Goal: Information Seeking & Learning: Check status

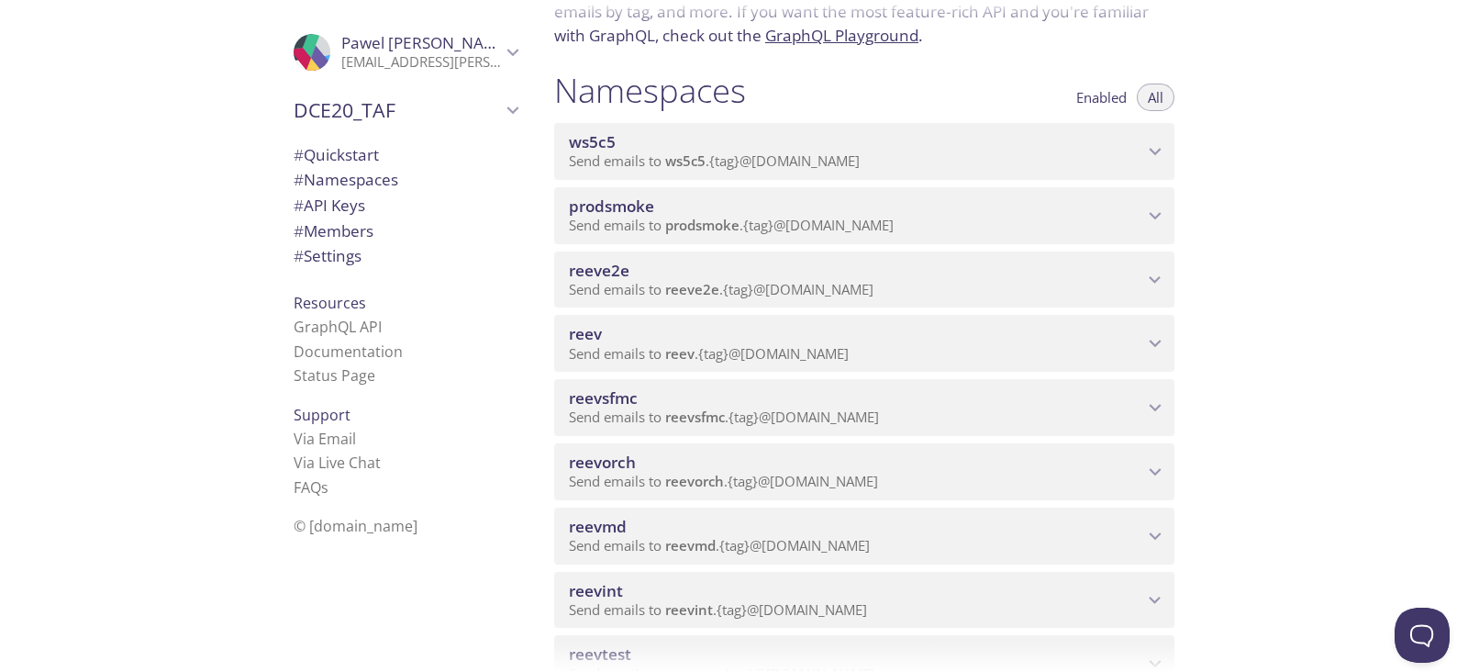
scroll to position [228, 0]
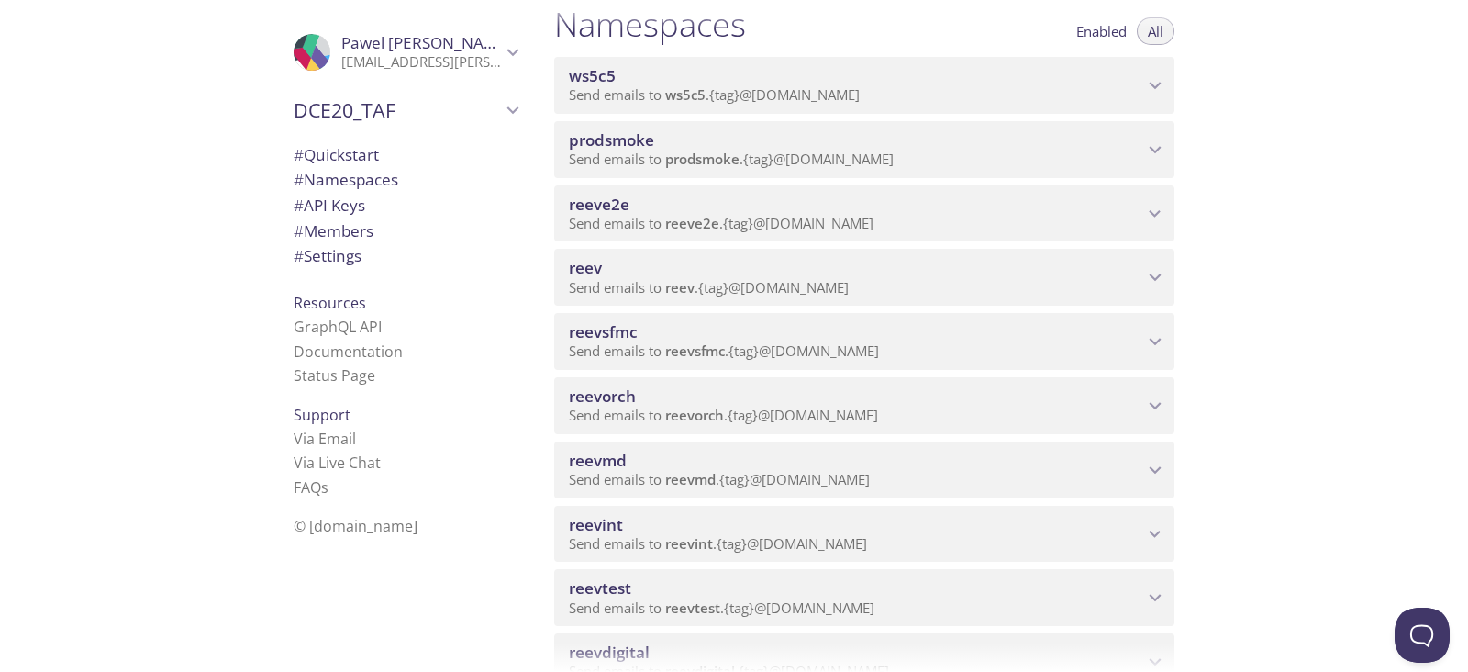
click at [1087, 274] on span "reev" at bounding box center [856, 268] width 574 height 20
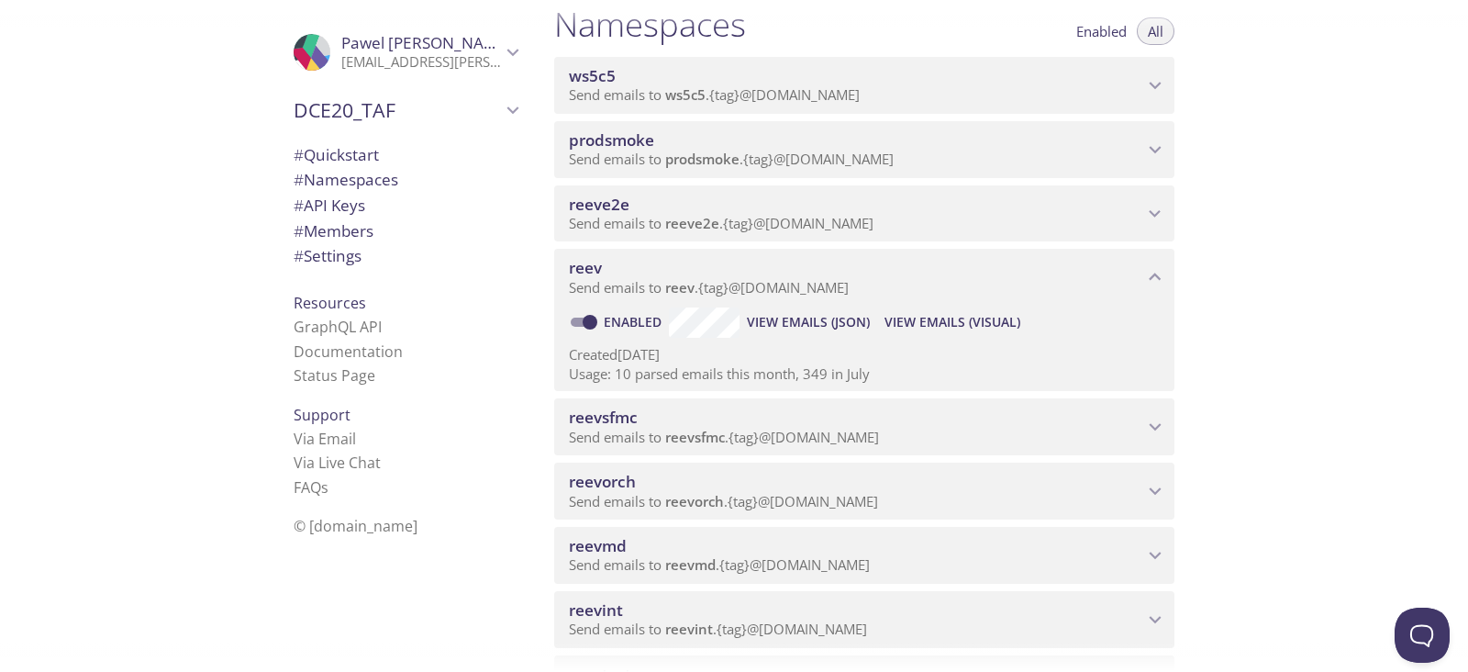
click at [982, 314] on span "View Emails (Visual)" at bounding box center [952, 322] width 136 height 22
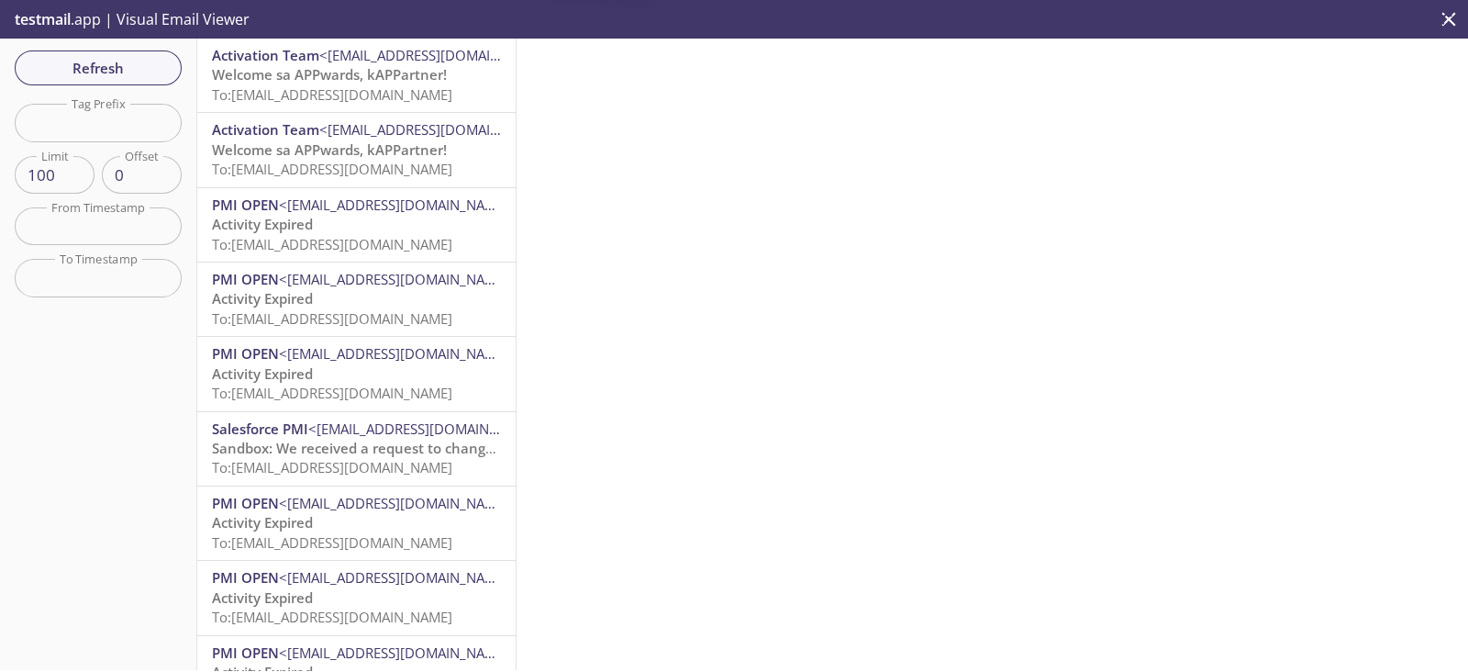
click at [360, 103] on span "To: [EMAIL_ADDRESS][DOMAIN_NAME]" at bounding box center [332, 94] width 240 height 18
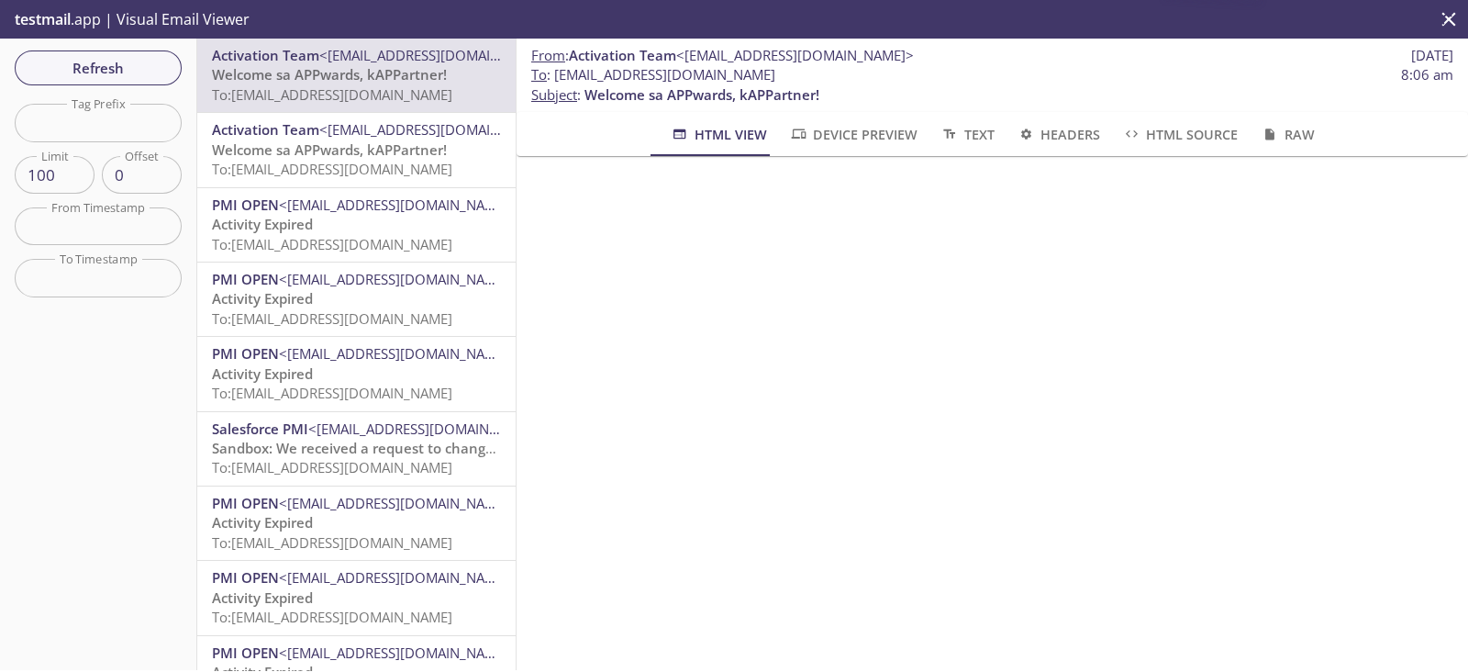
click at [402, 150] on span "Welcome sa APPwards, kAPPartner!" at bounding box center [329, 149] width 235 height 18
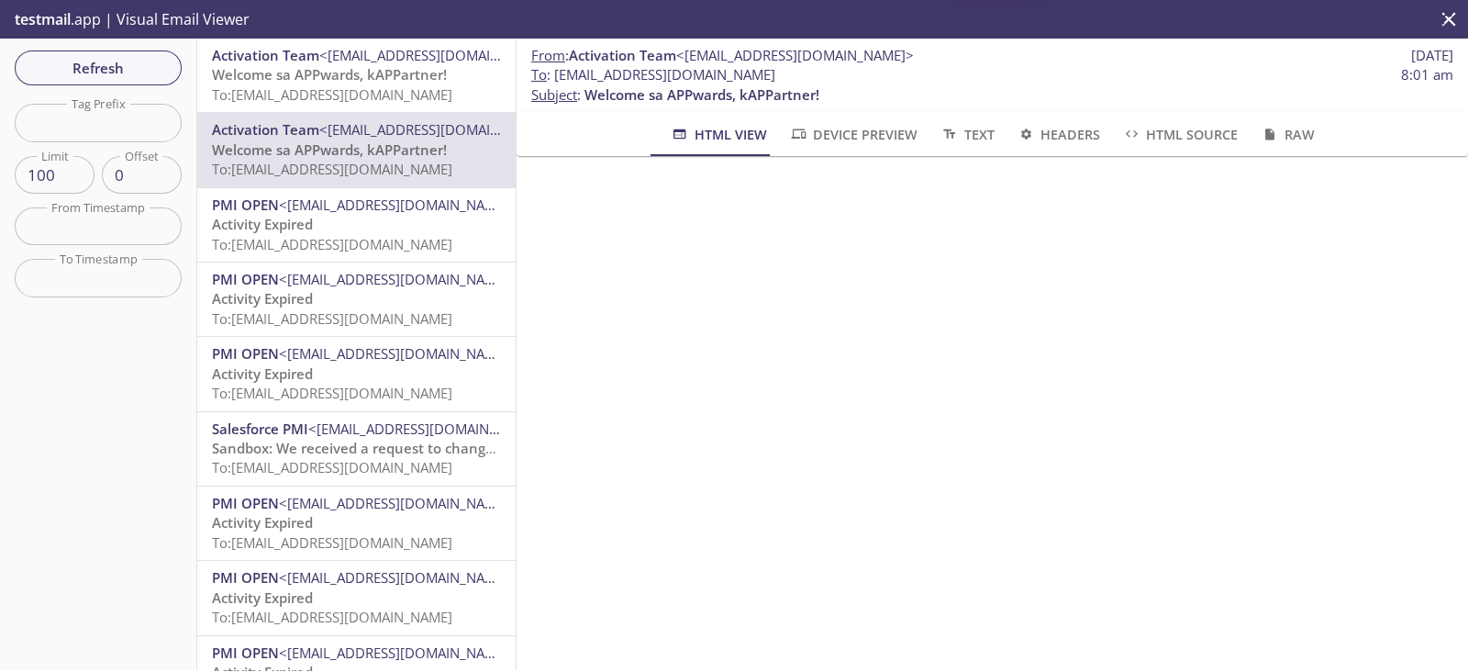
click at [386, 254] on div "PMI OPEN <[EMAIL_ADDRESS][DOMAIN_NAME]> Activity Expired To: [EMAIL_ADDRESS][DO…" at bounding box center [356, 224] width 318 height 73
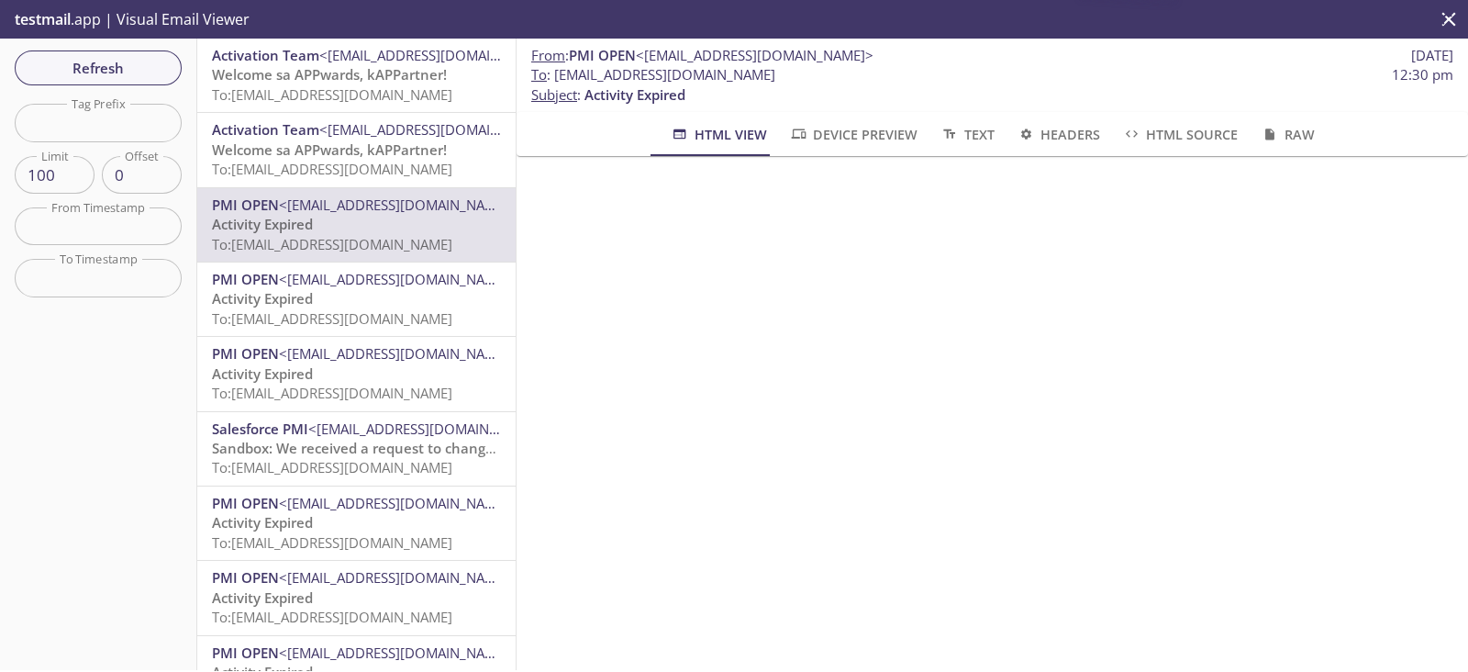
click at [399, 108] on div "Activation Team <[EMAIL_ADDRESS][DOMAIN_NAME]> Welcome sa APPwards, kAPPartner!…" at bounding box center [356, 75] width 318 height 73
